Goal: Check status: Check status

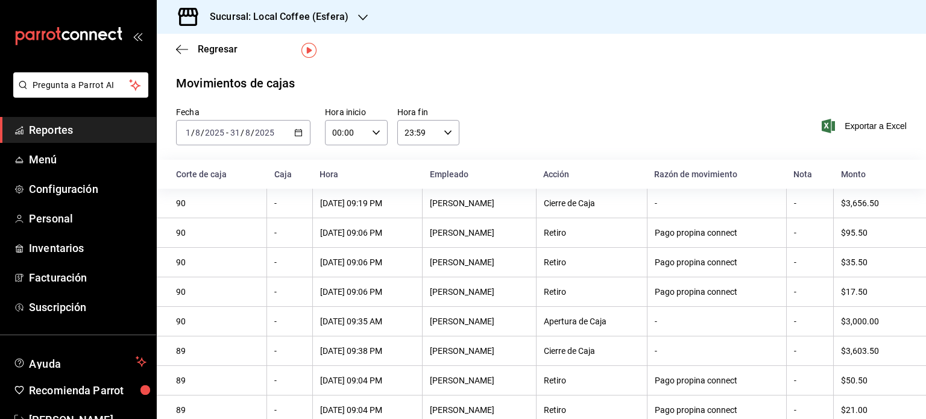
scroll to position [33, 0]
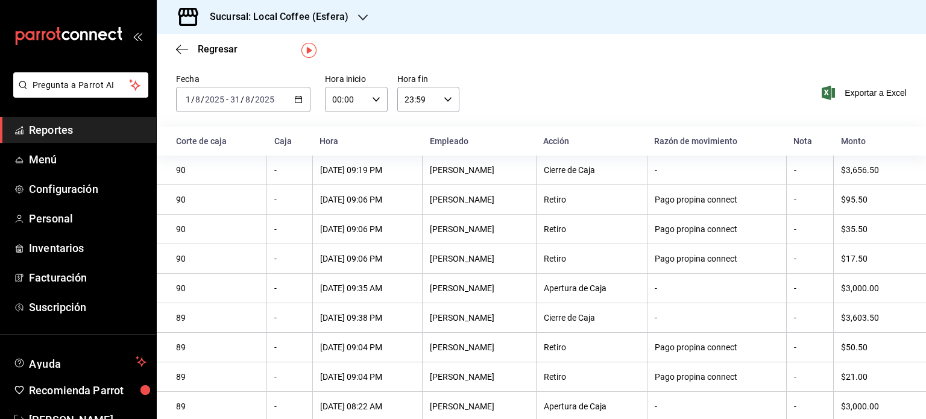
click at [295, 101] on icon "button" at bounding box center [298, 99] width 8 height 8
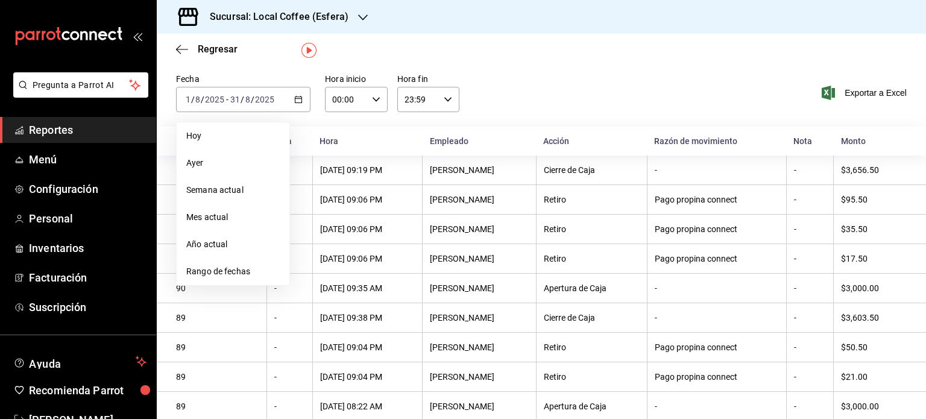
click at [224, 222] on span "Mes actual" at bounding box center [232, 217] width 93 height 13
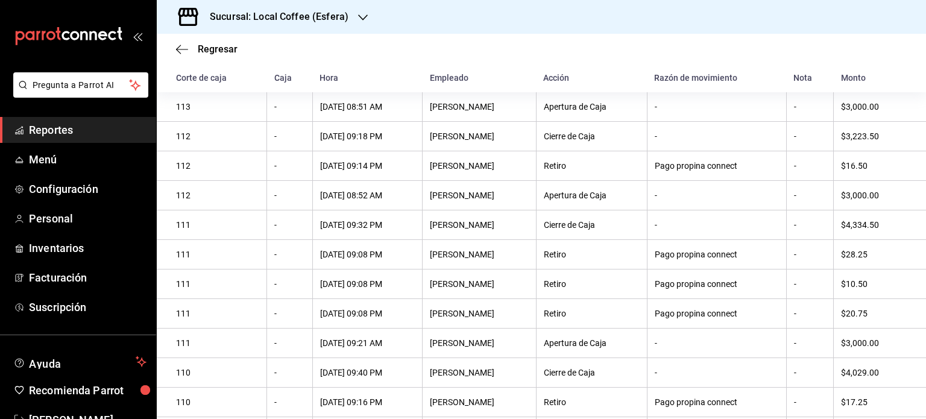
scroll to position [96, 0]
click at [329, 17] on h3 "Sucursal: Local Coffee (Esfera)" at bounding box center [274, 17] width 148 height 14
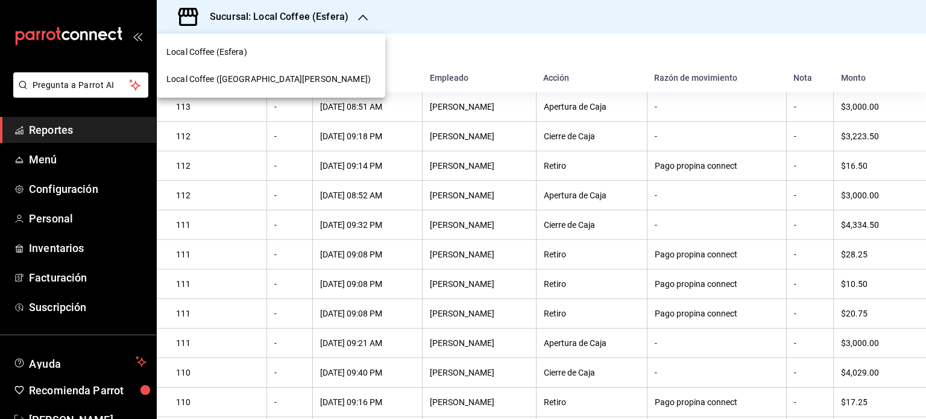
click at [215, 78] on span "Local Coffee ([GEOGRAPHIC_DATA][PERSON_NAME])" at bounding box center [268, 79] width 204 height 13
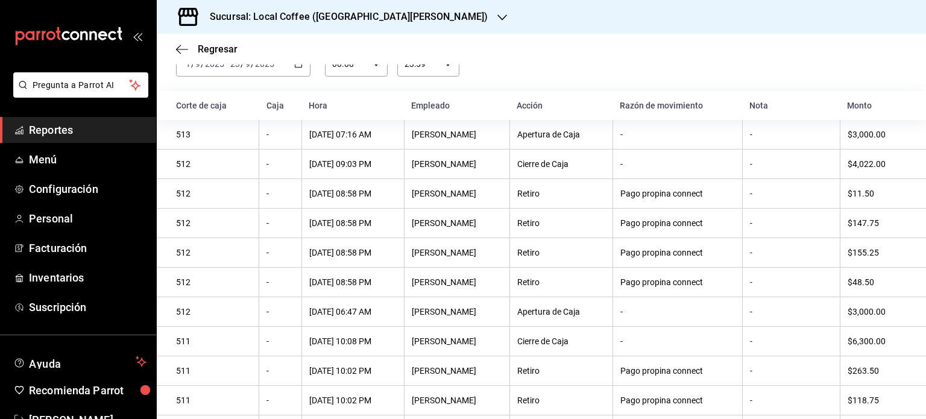
scroll to position [68, 0]
click at [55, 117] on link "Reportes" at bounding box center [78, 130] width 156 height 26
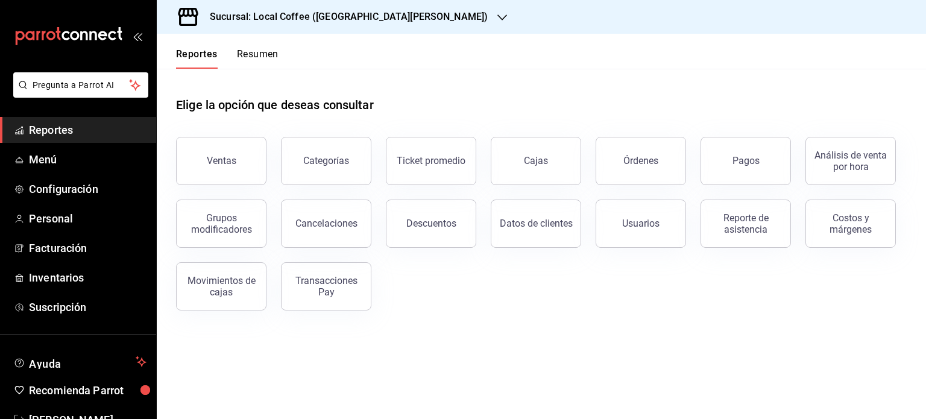
click at [256, 66] on button "Resumen" at bounding box center [258, 58] width 42 height 20
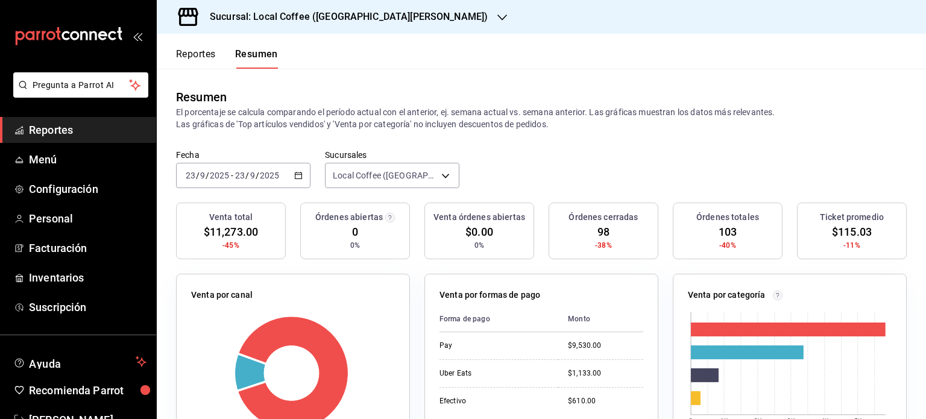
click at [367, 19] on h3 "Sucursal: Local Coffee ([GEOGRAPHIC_DATA][PERSON_NAME])" at bounding box center [344, 17] width 288 height 14
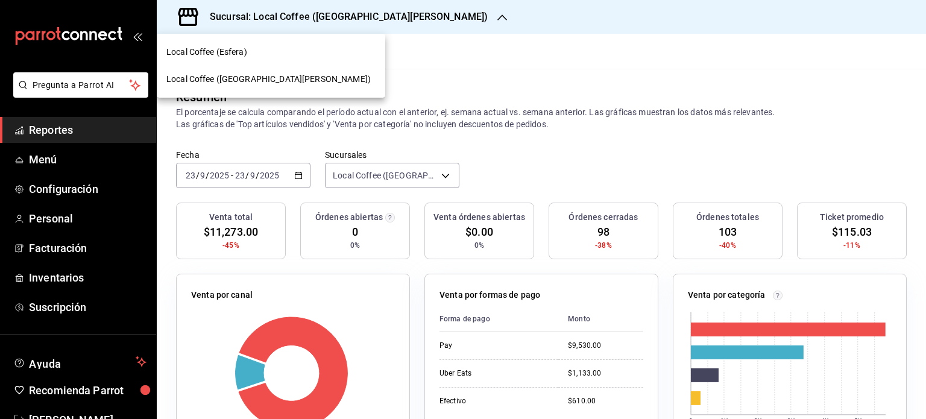
click at [222, 56] on span "Local Coffee (Esfera)" at bounding box center [206, 52] width 81 height 13
